Goal: Information Seeking & Learning: Find specific fact

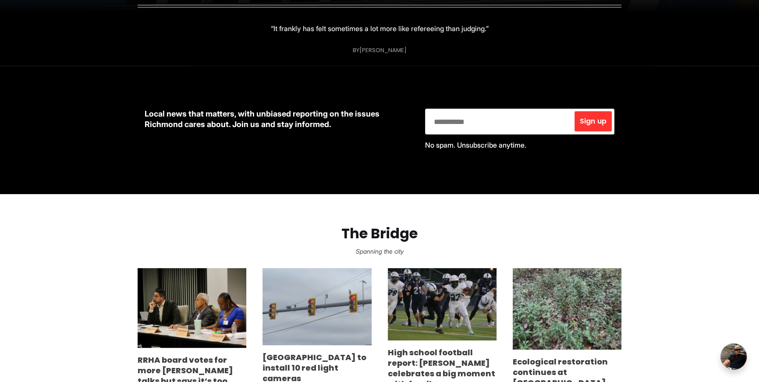
scroll to position [428, 0]
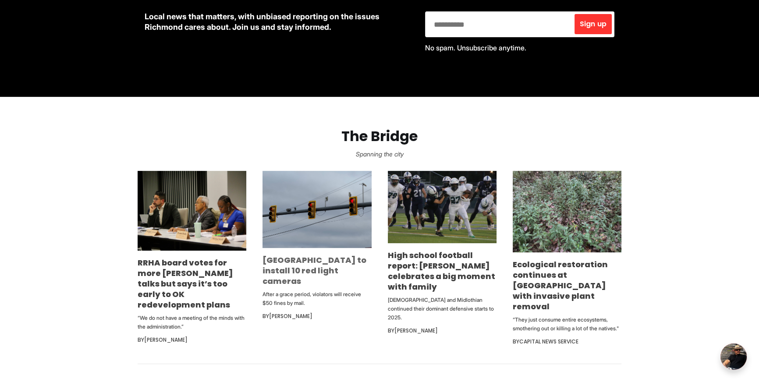
drag, startPoint x: 300, startPoint y: 261, endPoint x: 303, endPoint y: 268, distance: 7.8
click at [300, 261] on link "[GEOGRAPHIC_DATA] to install 10 red light cameras" at bounding box center [314, 271] width 104 height 32
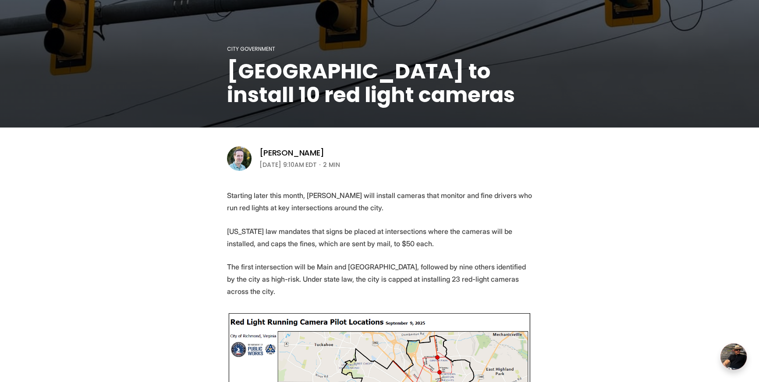
scroll to position [307, 0]
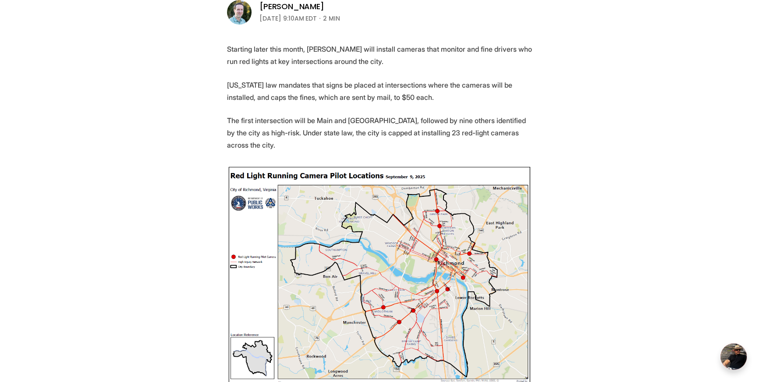
click at [237, 126] on p "The first intersection will be Main and 25th Street, followed by nine others id…" at bounding box center [379, 132] width 305 height 37
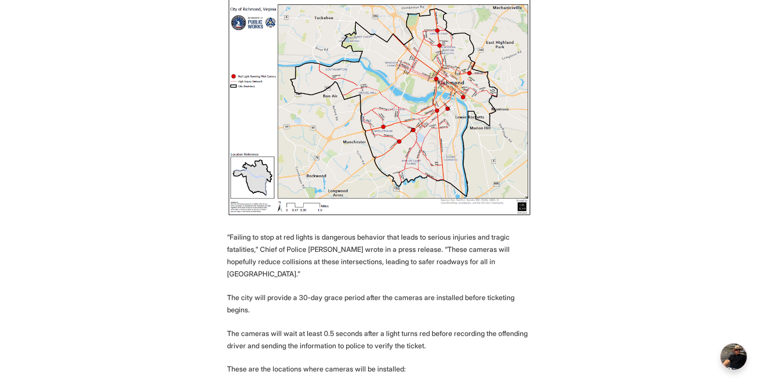
scroll to position [485, 0]
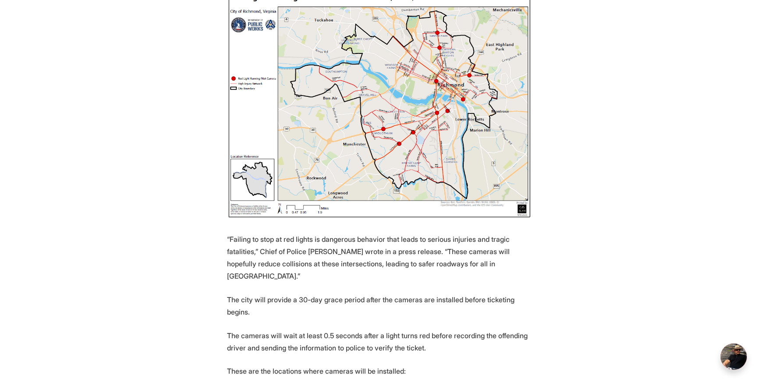
click at [450, 101] on img at bounding box center [379, 103] width 305 height 232
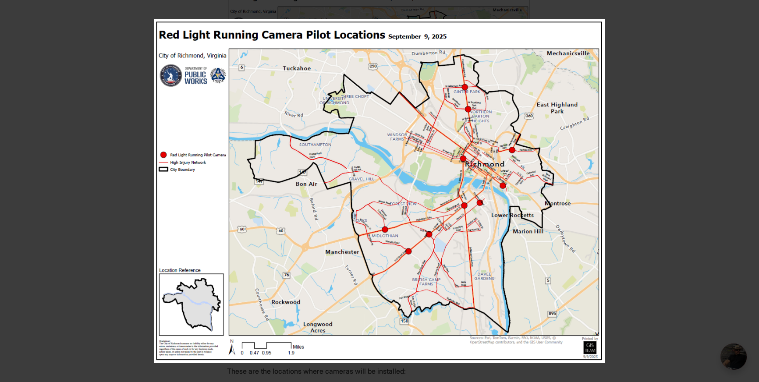
click at [501, 182] on img at bounding box center [379, 191] width 451 height 344
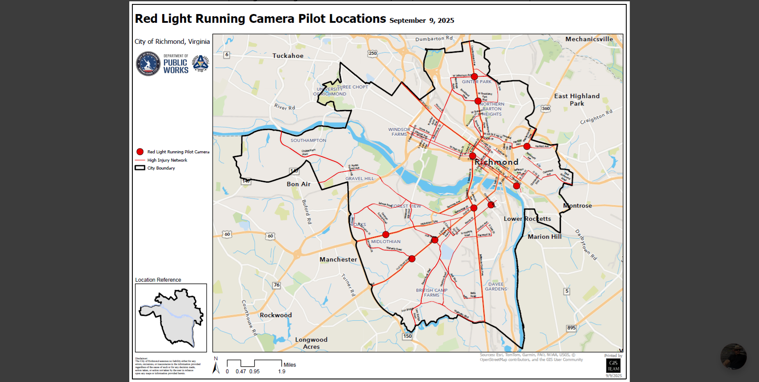
click at [680, 150] on div at bounding box center [508, 192] width 759 height 382
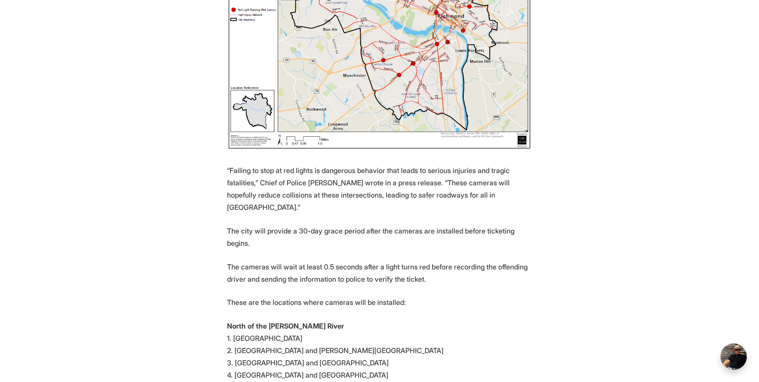
scroll to position [554, 0]
click at [355, 353] on p "North of the James River 1. 25th Street and Main Street 2. Belvidere Street and…" at bounding box center [379, 356] width 305 height 74
click at [355, 352] on p "North of the James River 1. 25th Street and Main Street 2. Belvidere Street and…" at bounding box center [379, 356] width 305 height 74
copy p "5. Mechanicsville Turnpike and Fairfield Way"
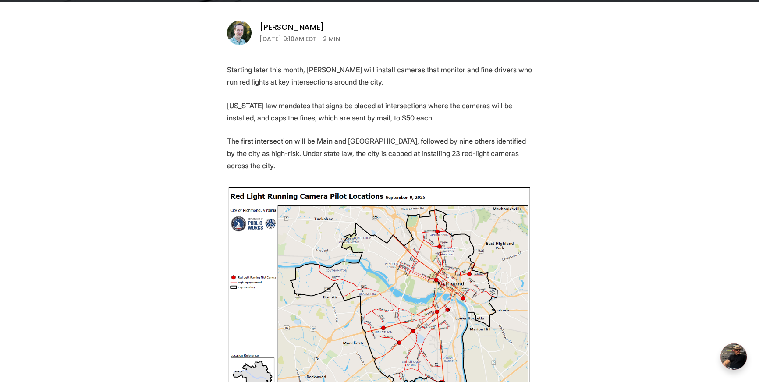
scroll to position [286, 0]
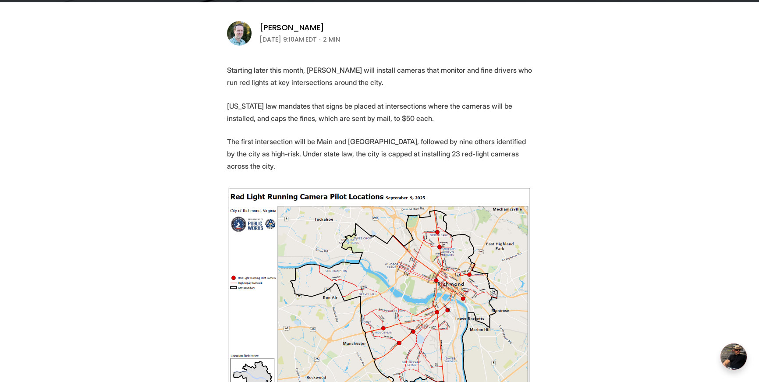
click at [320, 143] on p "The first intersection will be Main and 25th Street, followed by nine others id…" at bounding box center [379, 153] width 305 height 37
drag, startPoint x: 320, startPoint y: 142, endPoint x: 326, endPoint y: 142, distance: 5.8
click at [320, 142] on p "The first intersection will be Main and 25th Street, followed by nine others id…" at bounding box center [379, 153] width 305 height 37
click at [370, 142] on p "The first intersection will be Main and 25th Street, followed by nine others id…" at bounding box center [379, 153] width 305 height 37
copy p "Main and 25th Street"
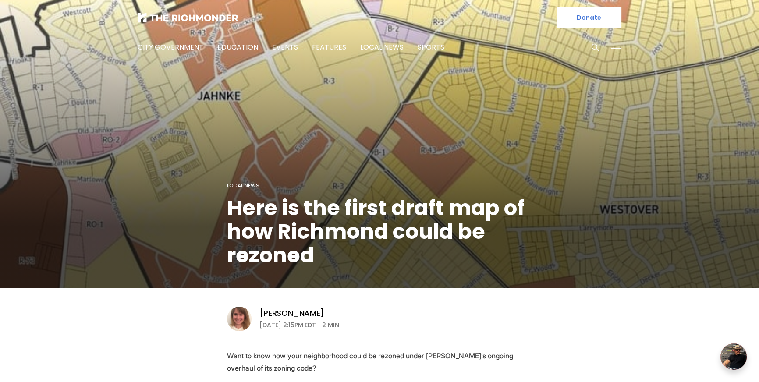
scroll to position [208, 0]
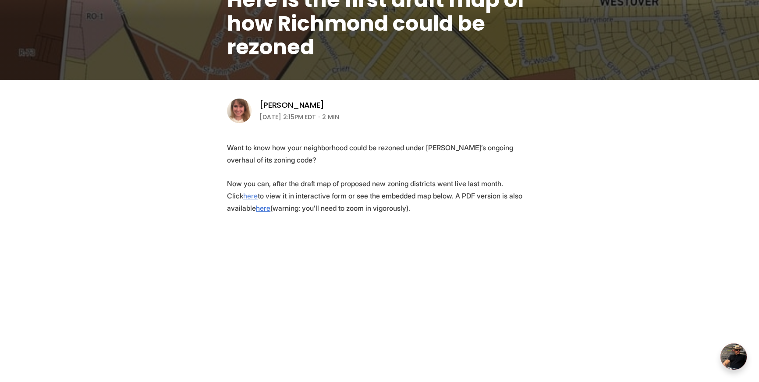
click at [258, 191] on u "here" at bounding box center [250, 195] width 14 height 9
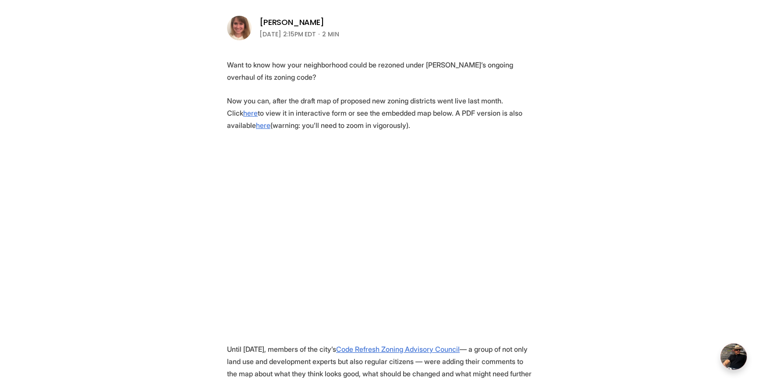
scroll to position [377, 0]
